Goal: Information Seeking & Learning: Learn about a topic

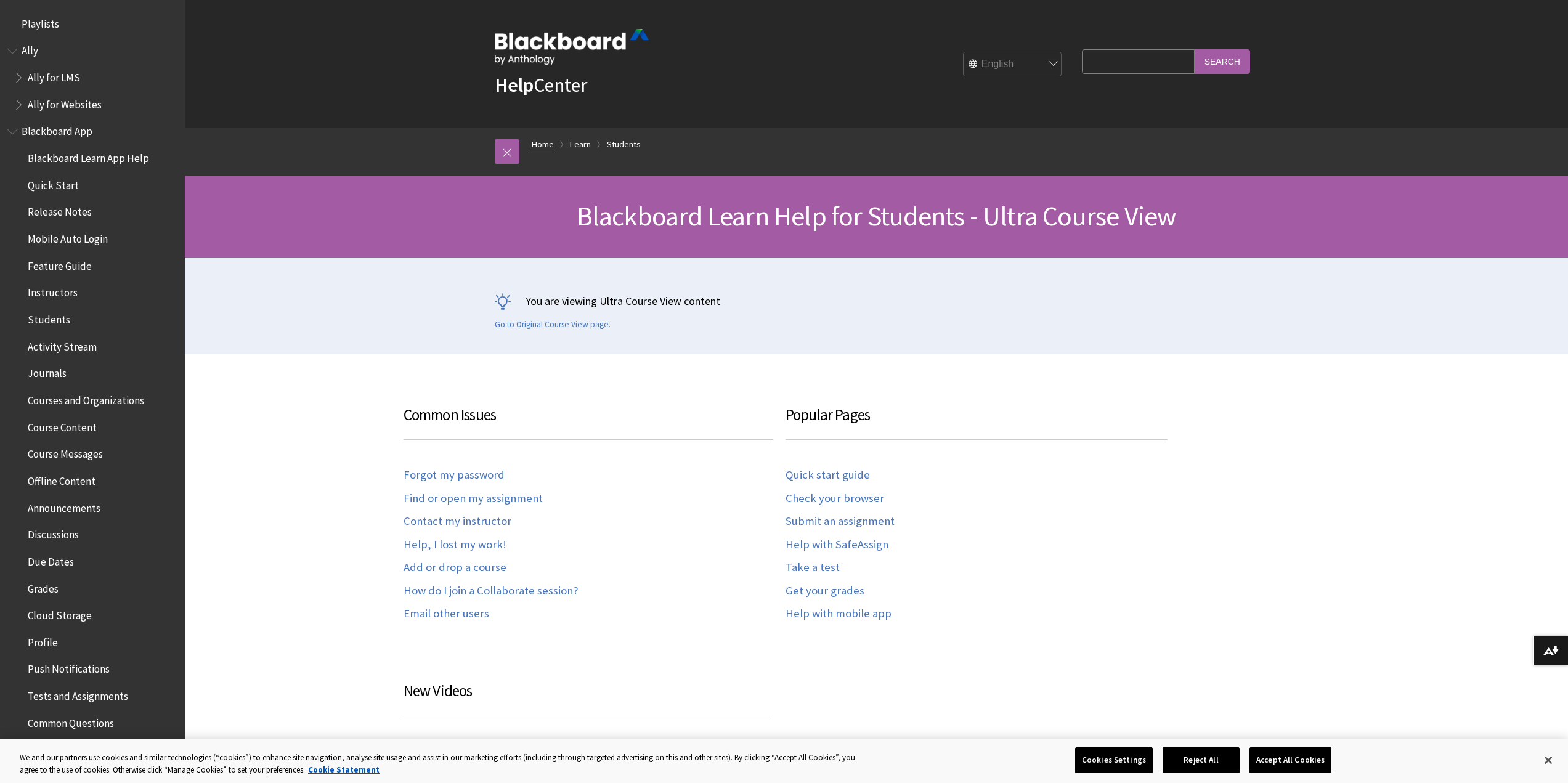
click at [541, 137] on link "Home" at bounding box center [543, 144] width 22 height 15
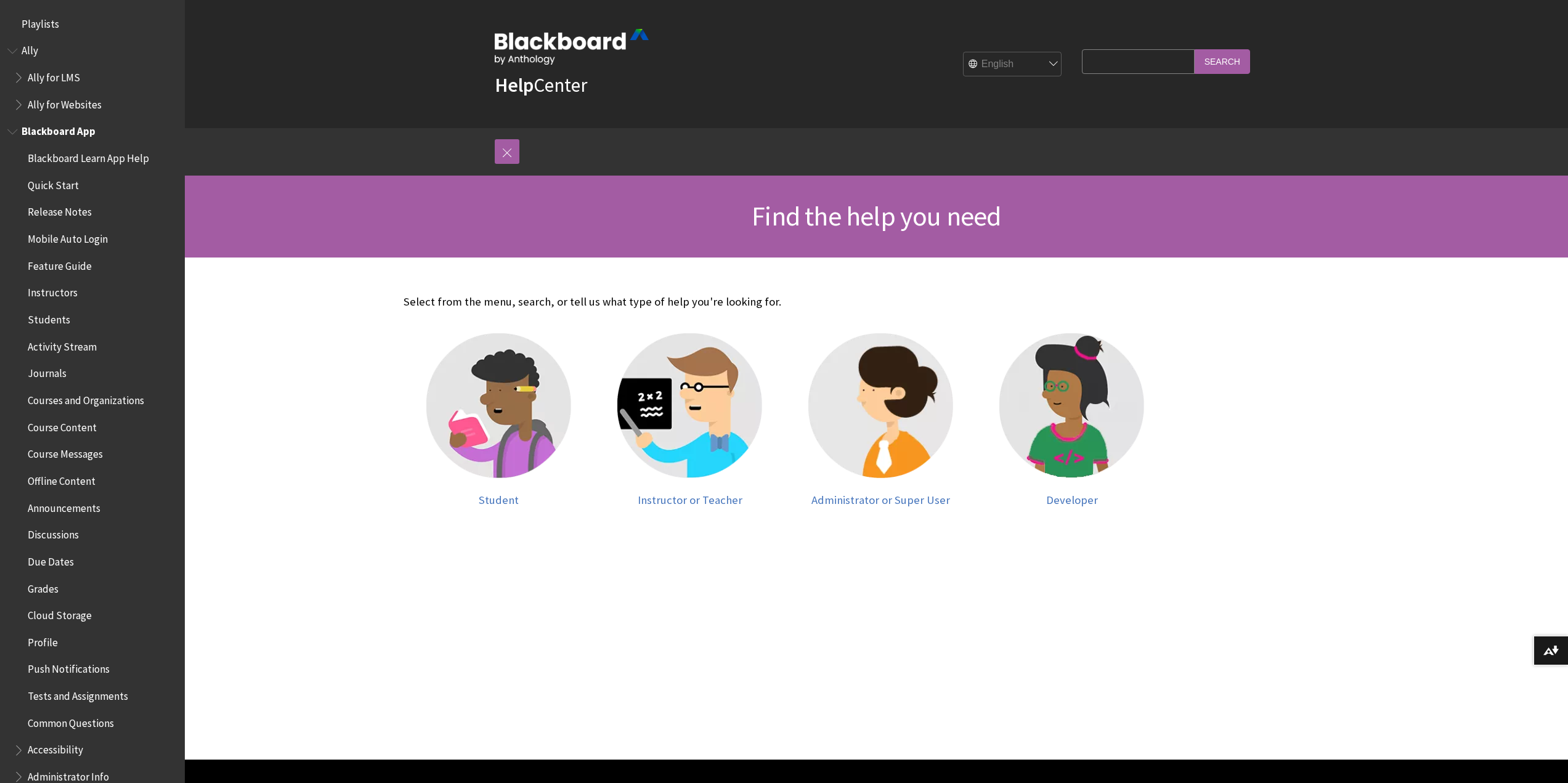
click at [60, 184] on span "Quick Start" at bounding box center [53, 183] width 51 height 16
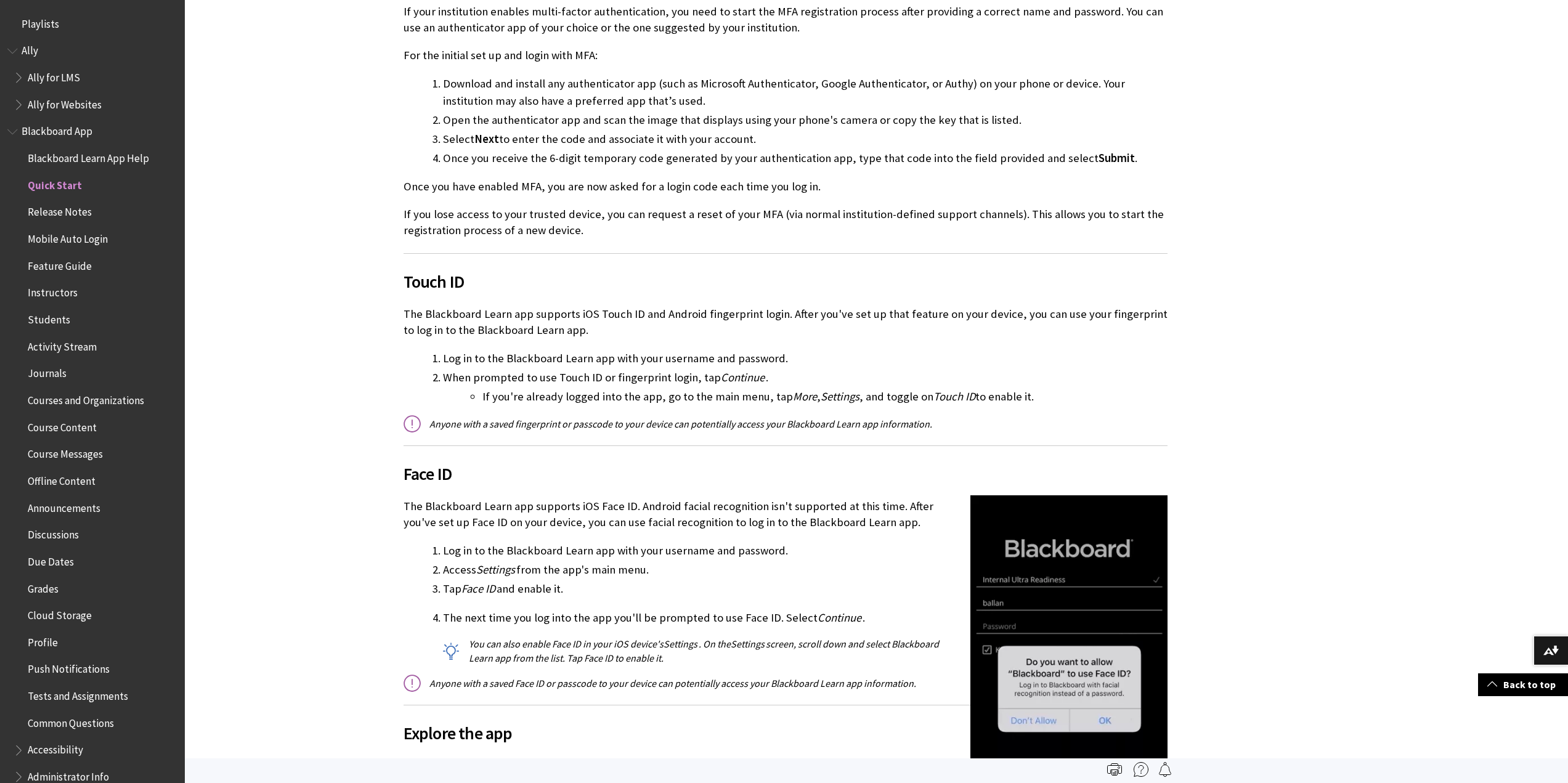
scroll to position [1227, 0]
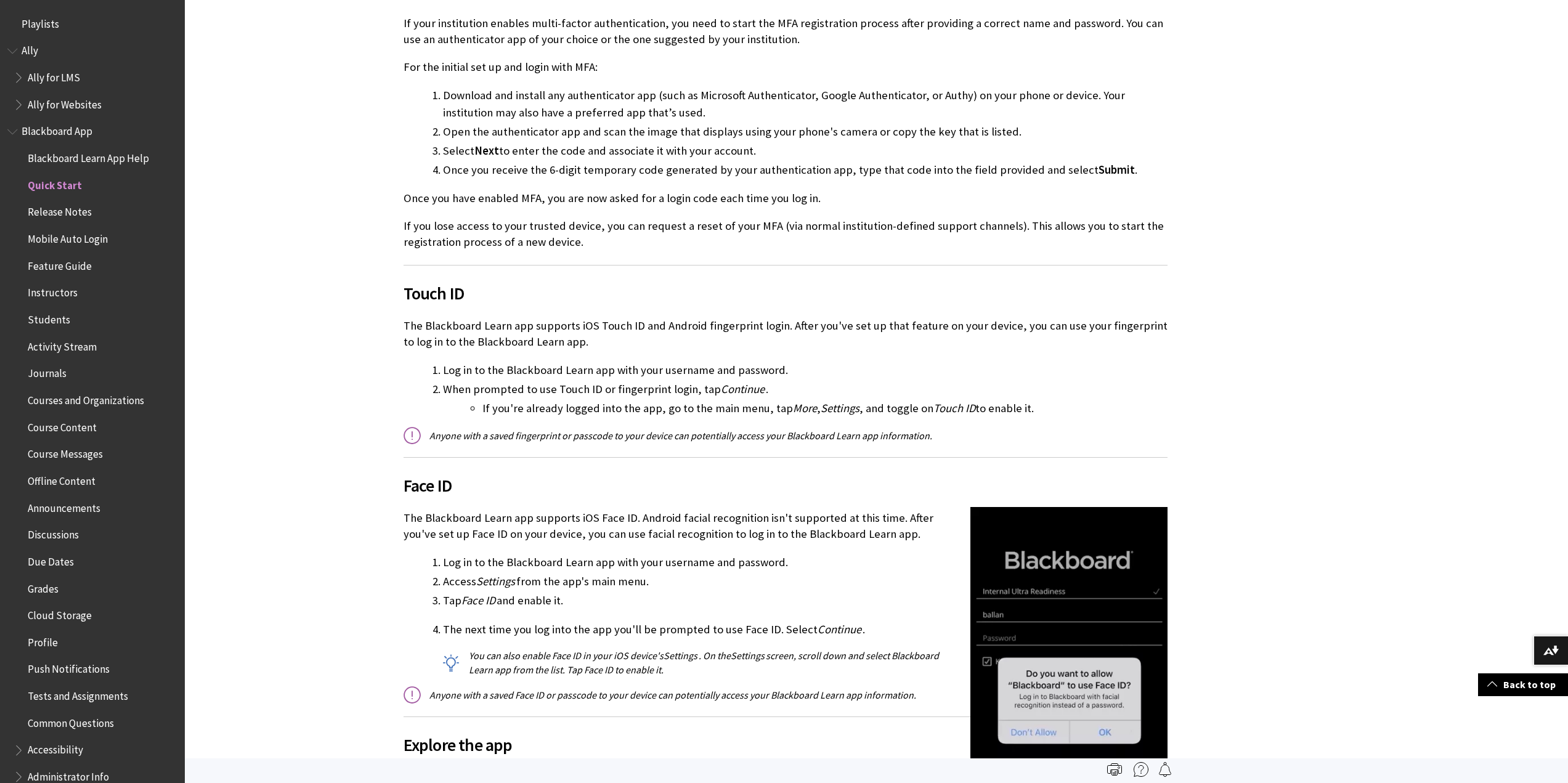
click at [62, 320] on span "Students" at bounding box center [49, 317] width 43 height 16
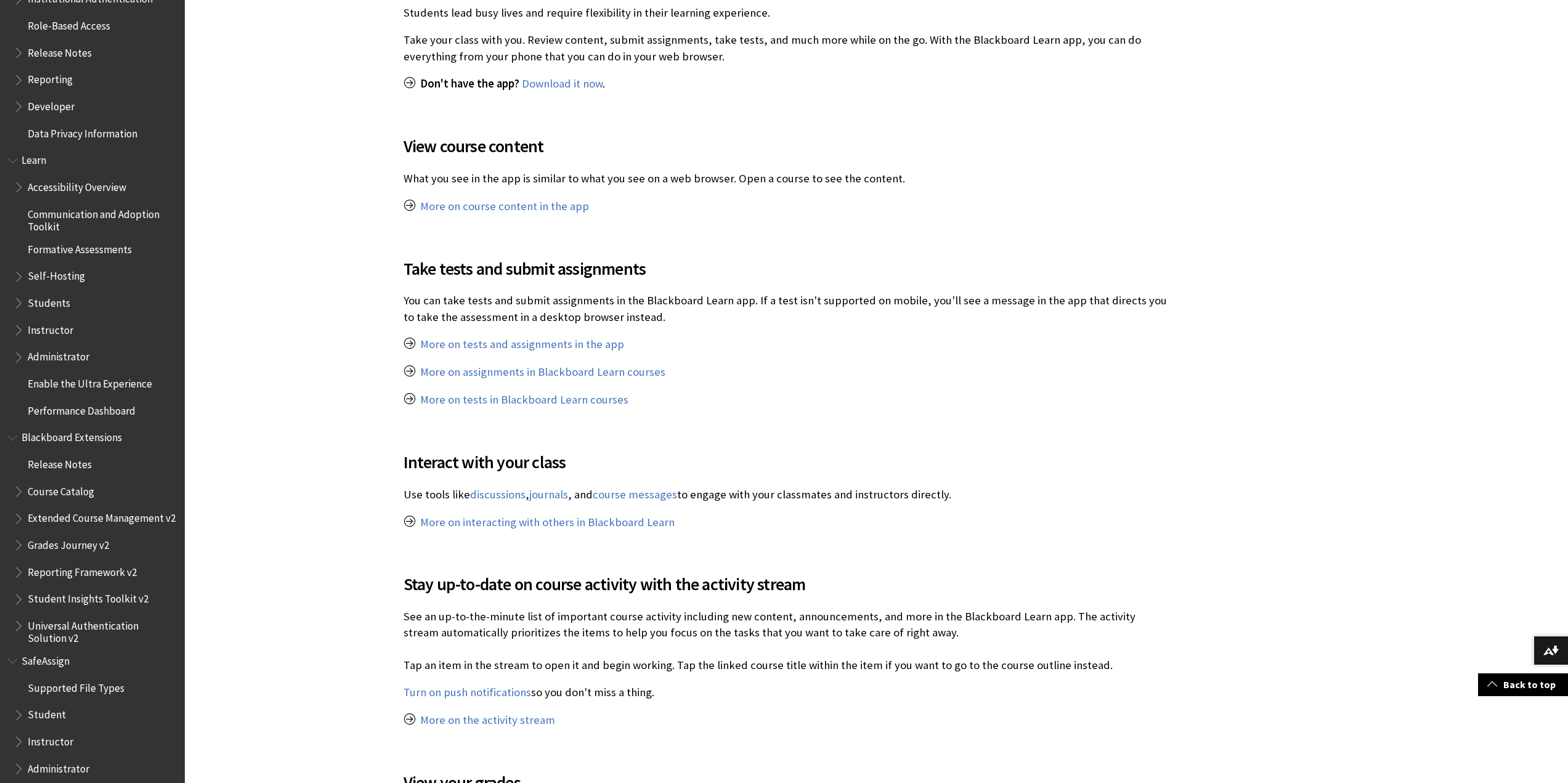
scroll to position [930, 0]
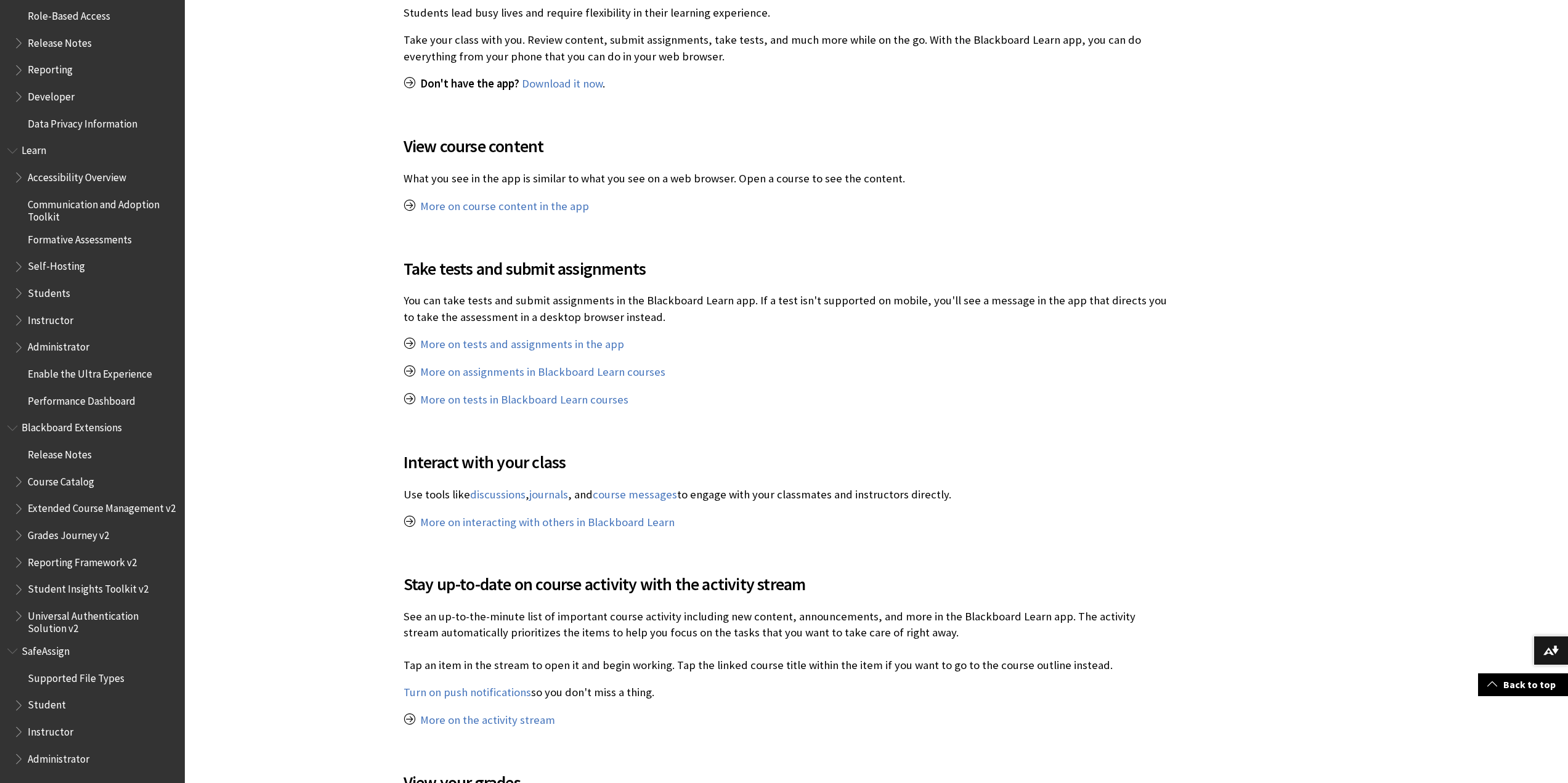
click at [54, 700] on span "Student" at bounding box center [47, 703] width 38 height 16
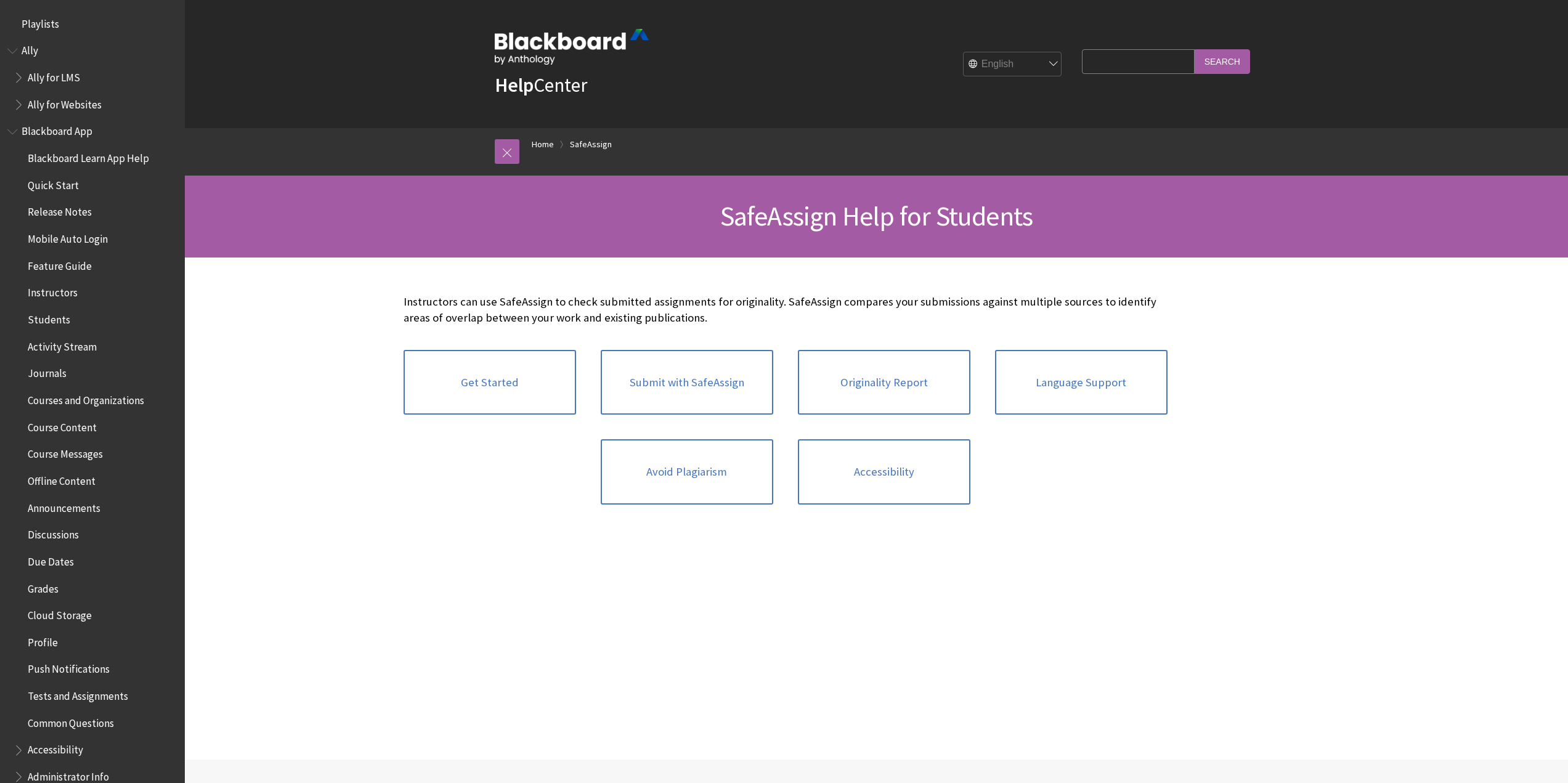
scroll to position [1092, 0]
